Goal: Task Accomplishment & Management: Manage account settings

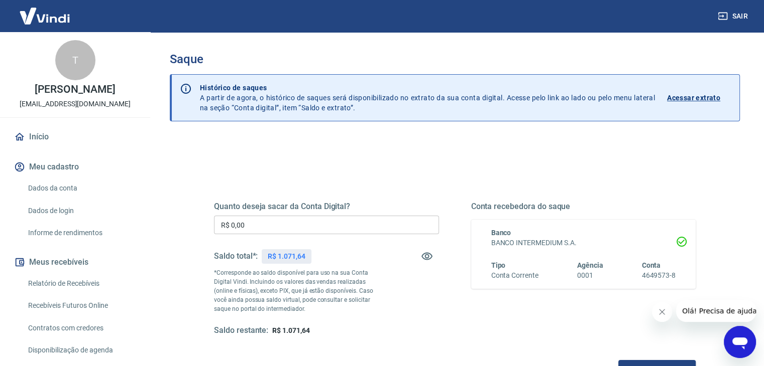
scroll to position [50, 0]
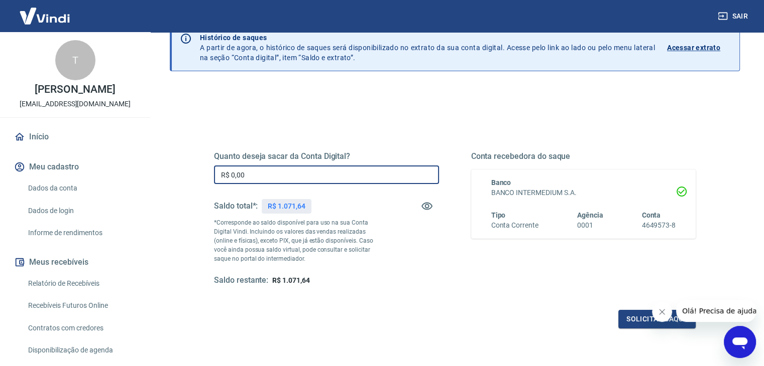
click at [329, 171] on input "R$ 0,00" at bounding box center [326, 175] width 225 height 19
type input "R$ 1.071,64"
click at [648, 319] on button "Solicitar saque" at bounding box center [656, 319] width 77 height 19
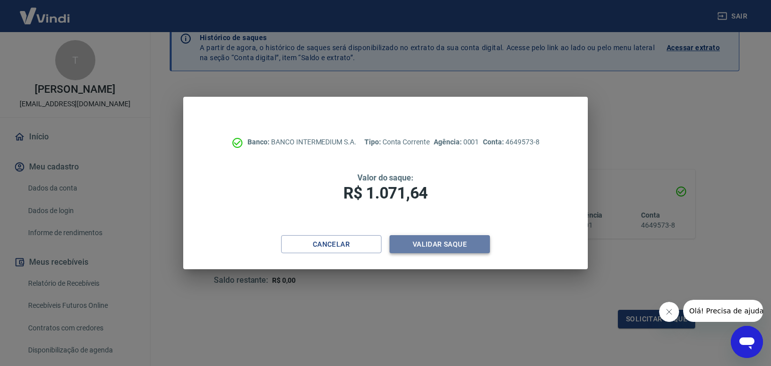
click at [476, 245] on button "Validar saque" at bounding box center [440, 244] width 100 height 19
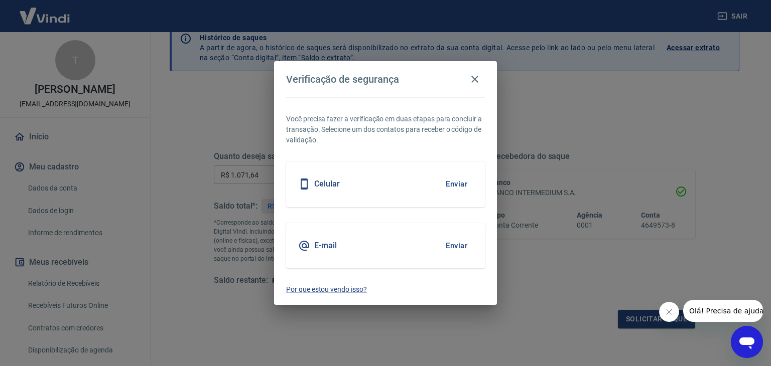
click at [464, 182] on button "Enviar" at bounding box center [456, 184] width 33 height 21
click at [456, 242] on button "Enviar" at bounding box center [456, 245] width 33 height 21
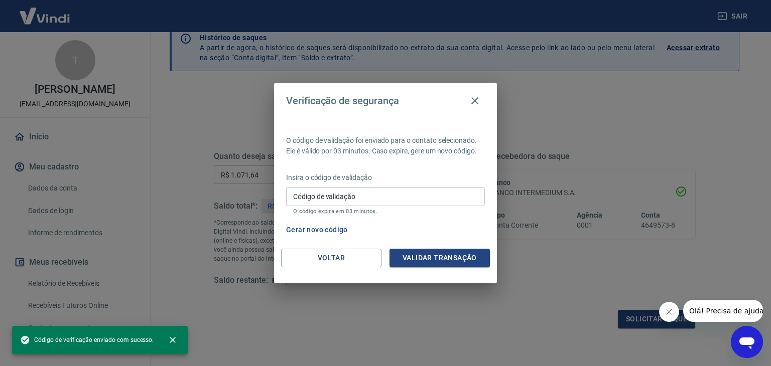
click at [366, 241] on div "O código de validação foi enviado para o contato selecionado. Ele é válido por …" at bounding box center [385, 184] width 223 height 130
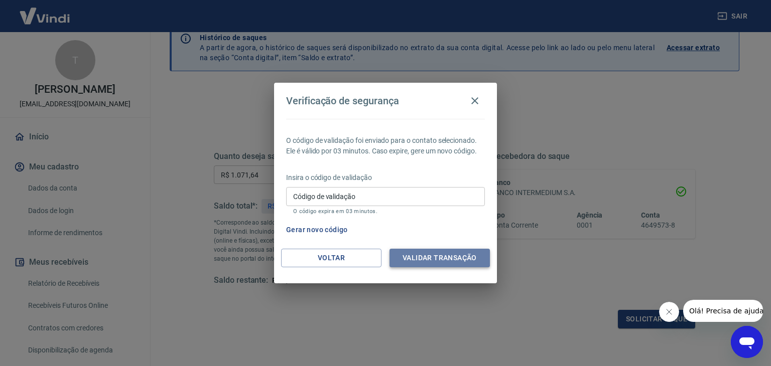
click at [411, 256] on button "Validar transação" at bounding box center [440, 258] width 100 height 19
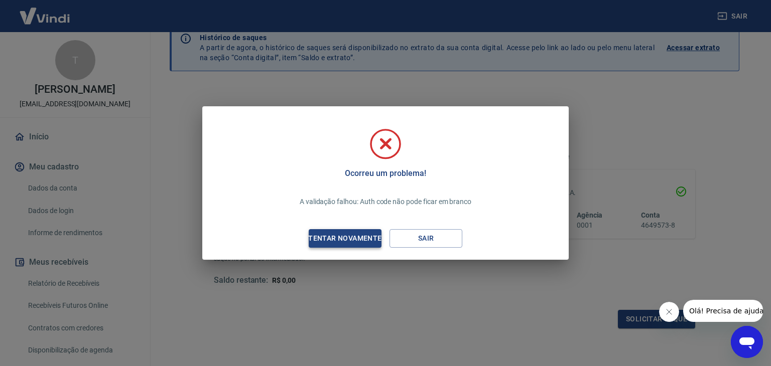
click at [365, 240] on div "Tentar novamente" at bounding box center [344, 238] width 97 height 13
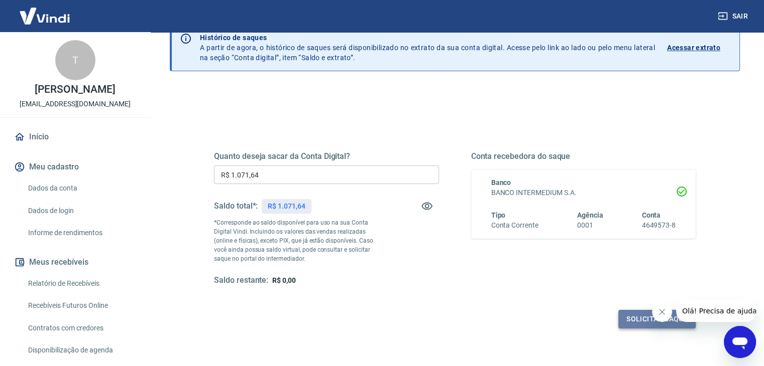
click at [632, 318] on button "Solicitar saque" at bounding box center [656, 319] width 77 height 19
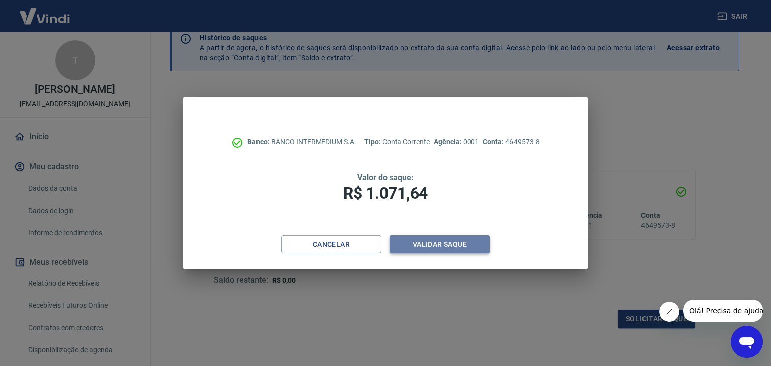
click at [453, 241] on button "Validar saque" at bounding box center [440, 244] width 100 height 19
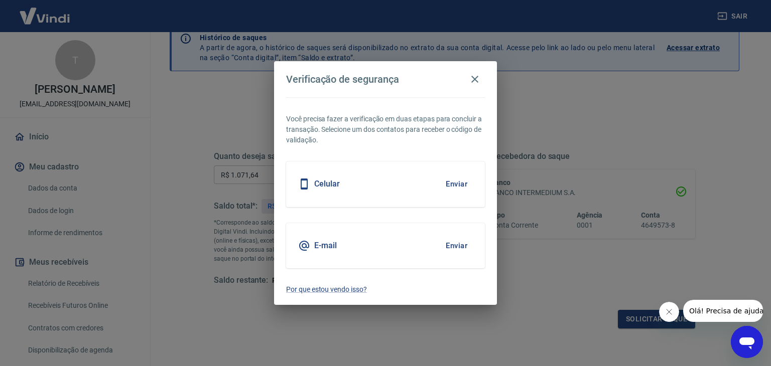
click at [460, 187] on button "Enviar" at bounding box center [456, 184] width 33 height 21
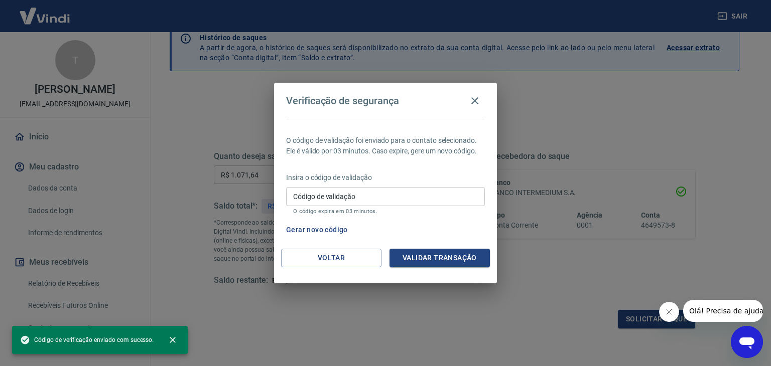
click at [465, 193] on input "Código de validação" at bounding box center [385, 196] width 199 height 19
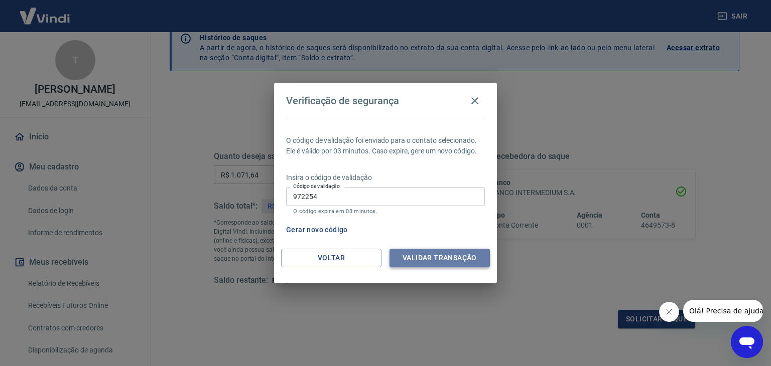
click at [452, 258] on button "Validar transação" at bounding box center [440, 258] width 100 height 19
click at [405, 208] on p "O código expira em 03 minutos." at bounding box center [385, 211] width 185 height 7
click at [403, 194] on input "972254" at bounding box center [385, 196] width 199 height 19
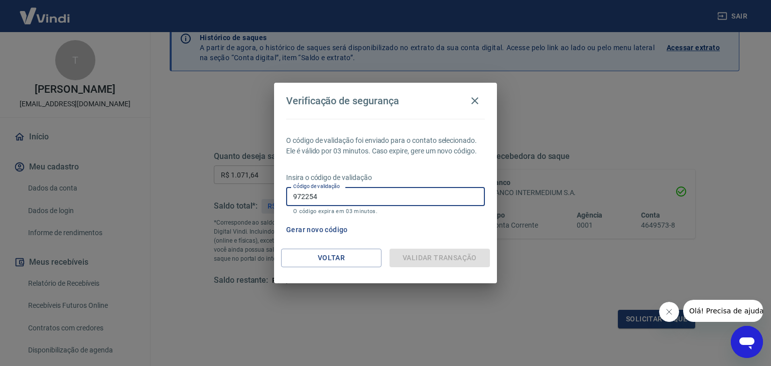
click at [403, 194] on input "972254" at bounding box center [385, 196] width 199 height 19
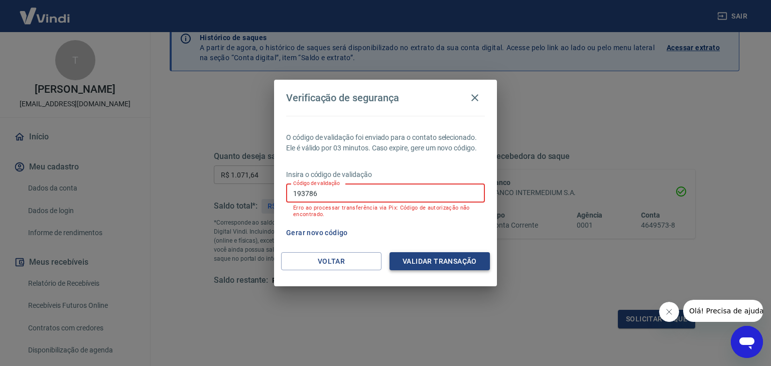
type input "193786"
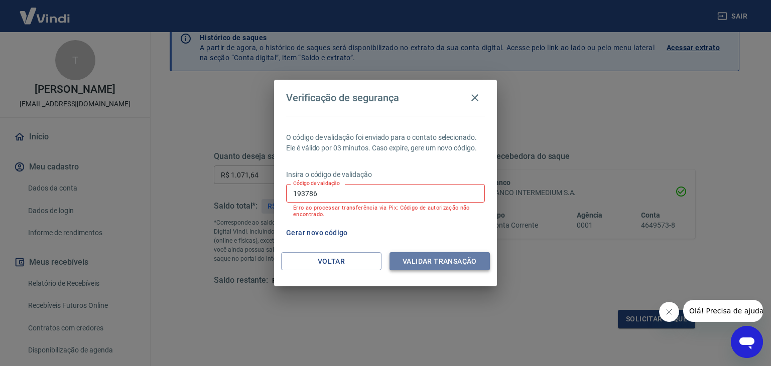
click at [478, 256] on button "Validar transação" at bounding box center [440, 262] width 100 height 19
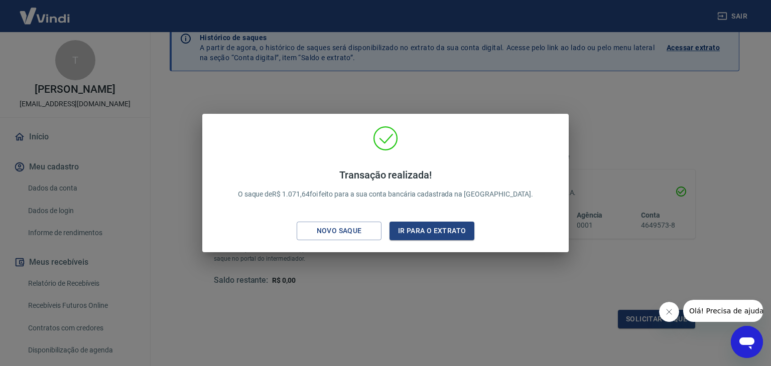
click at [438, 81] on div "Transação realizada! O saque de R$ 1.071,64 foi feito para a sua conta bancária…" at bounding box center [385, 183] width 771 height 366
